Goal: Task Accomplishment & Management: Manage account settings

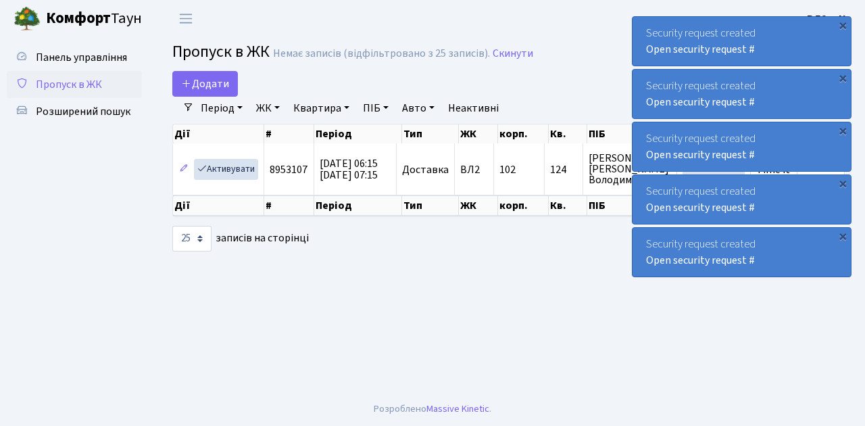
select select "25"
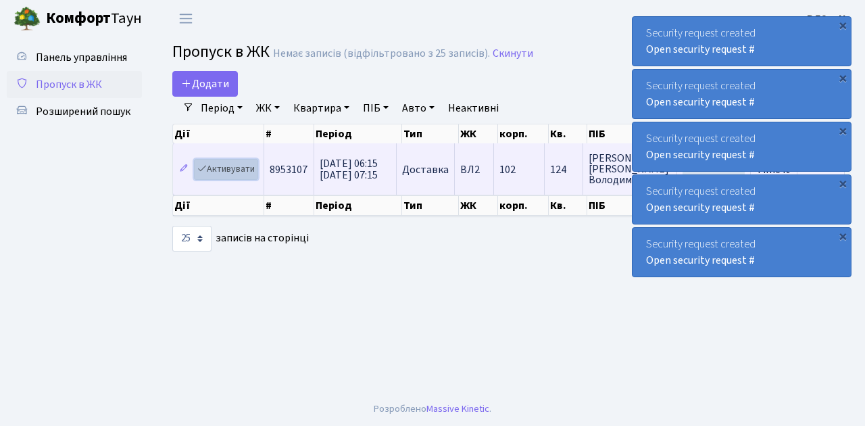
click at [237, 166] on link "Активувати" at bounding box center [226, 169] width 64 height 21
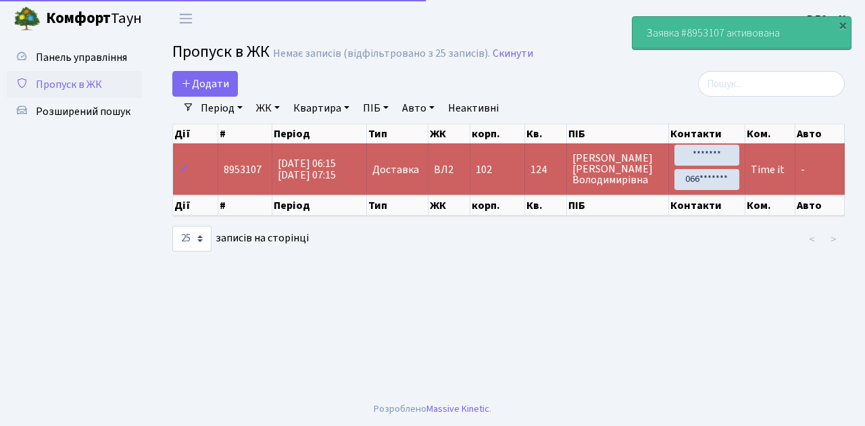
select select "25"
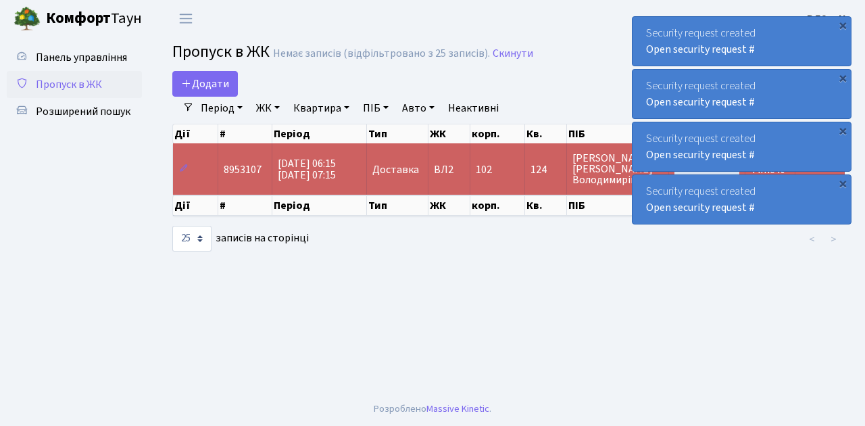
drag, startPoint x: 66, startPoint y: 87, endPoint x: 82, endPoint y: 87, distance: 16.9
click at [66, 87] on span "Пропуск в ЖК" at bounding box center [69, 84] width 66 height 15
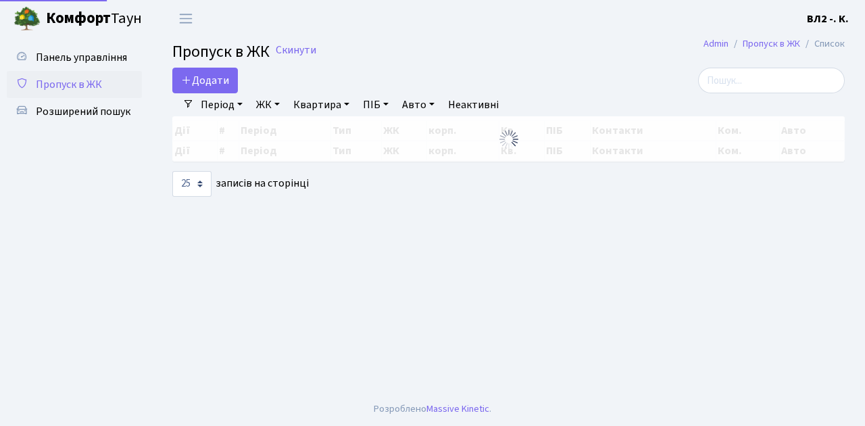
select select "25"
